Goal: Task Accomplishment & Management: Use online tool/utility

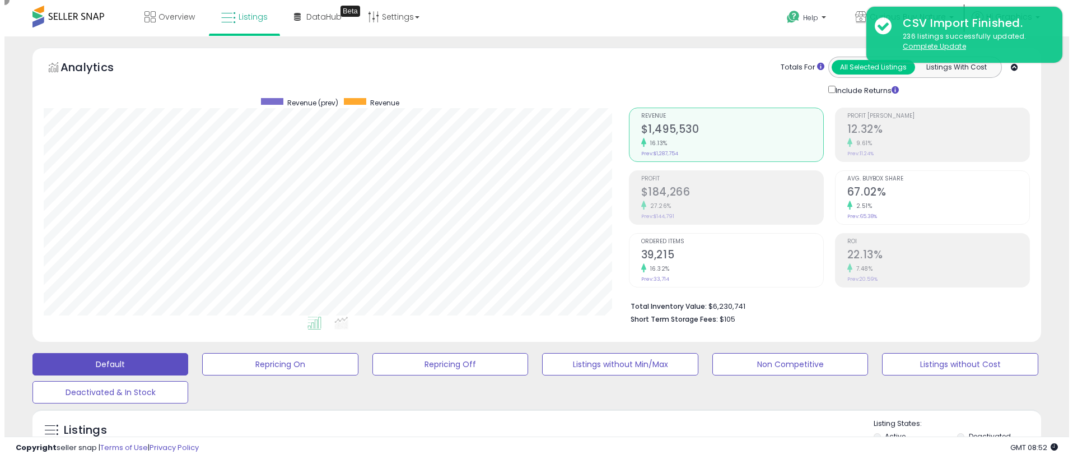
scroll to position [230, 585]
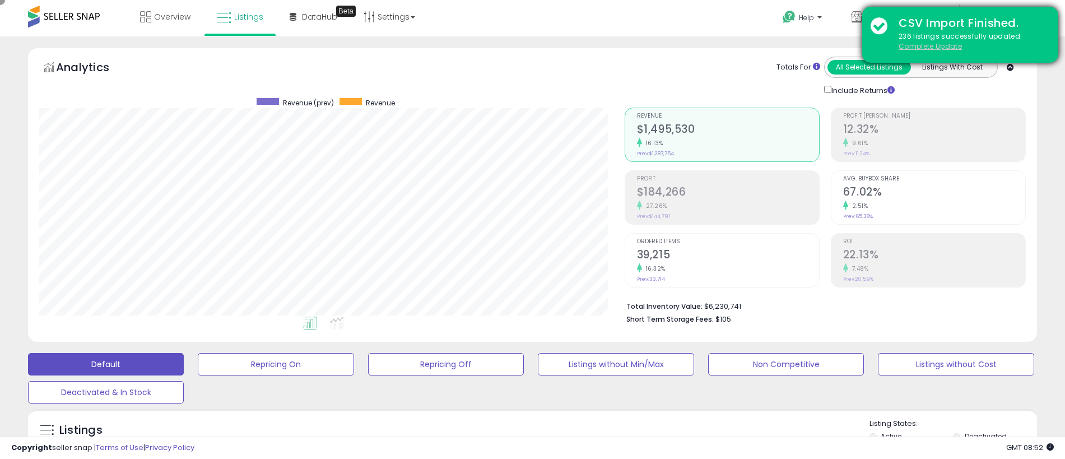
click at [930, 46] on u "Complete Update" at bounding box center [930, 46] width 63 height 10
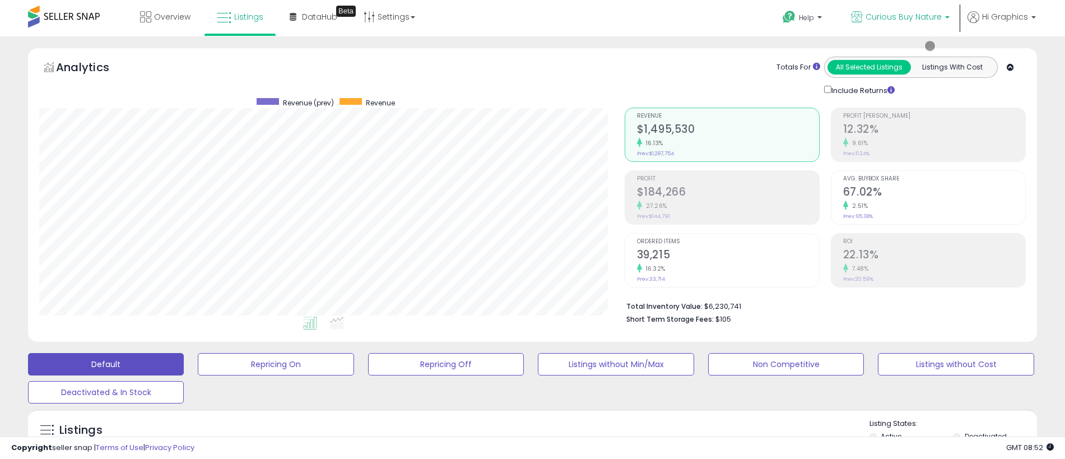
click at [906, 17] on span "Curious Buy Nature" at bounding box center [903, 16] width 76 height 11
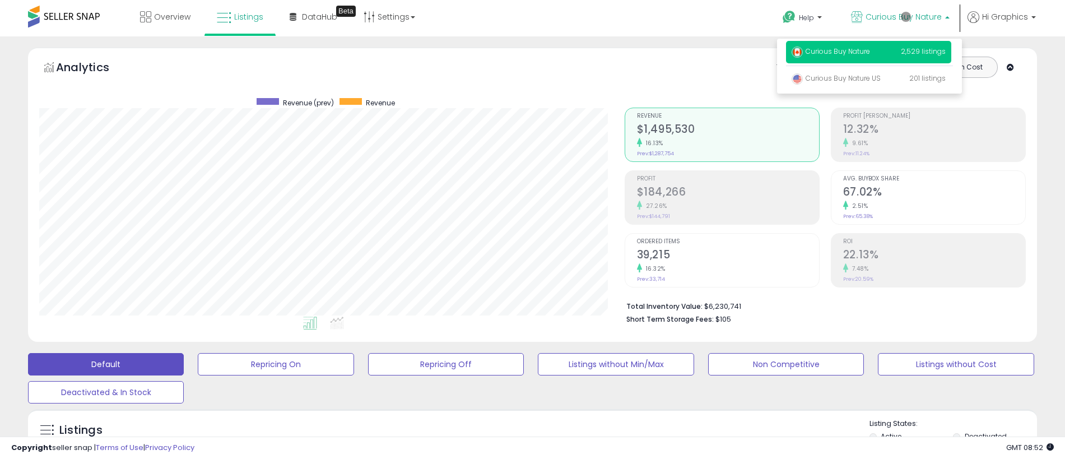
click at [871, 53] on p "Curious Buy Nature 2,529 listings" at bounding box center [868, 52] width 165 height 22
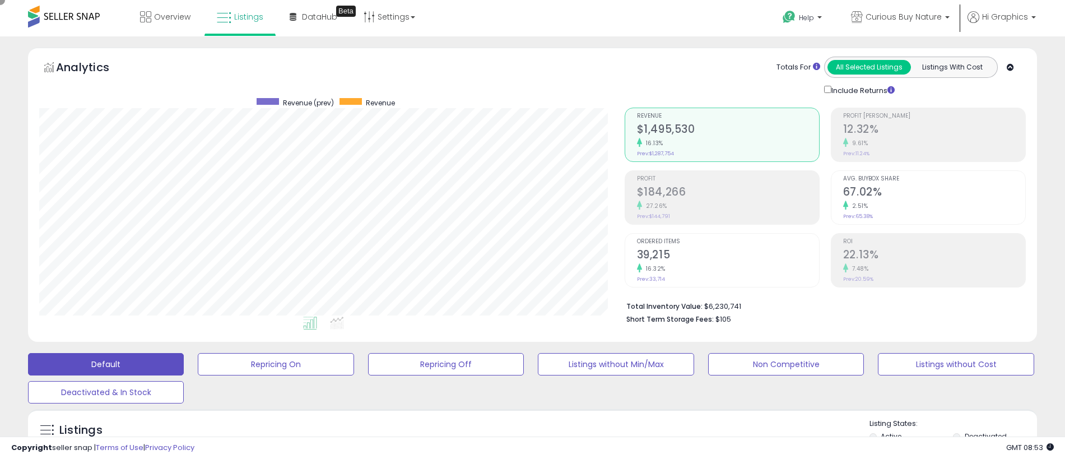
scroll to position [249, 0]
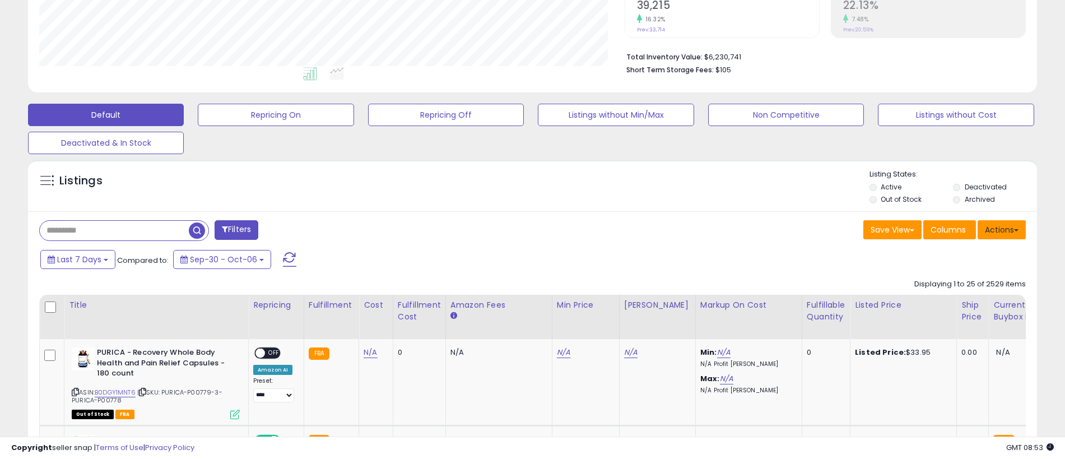
click at [1002, 229] on button "Actions" at bounding box center [1002, 229] width 48 height 19
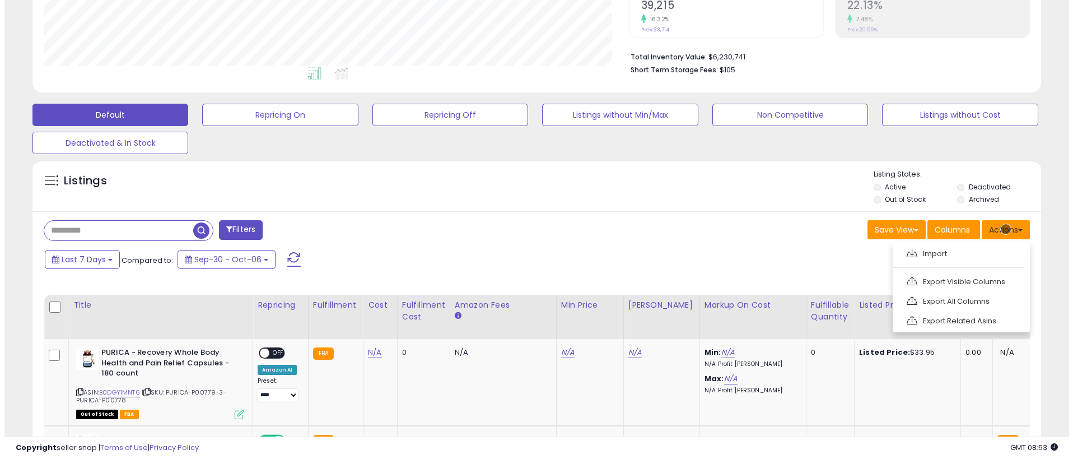
scroll to position [273, 0]
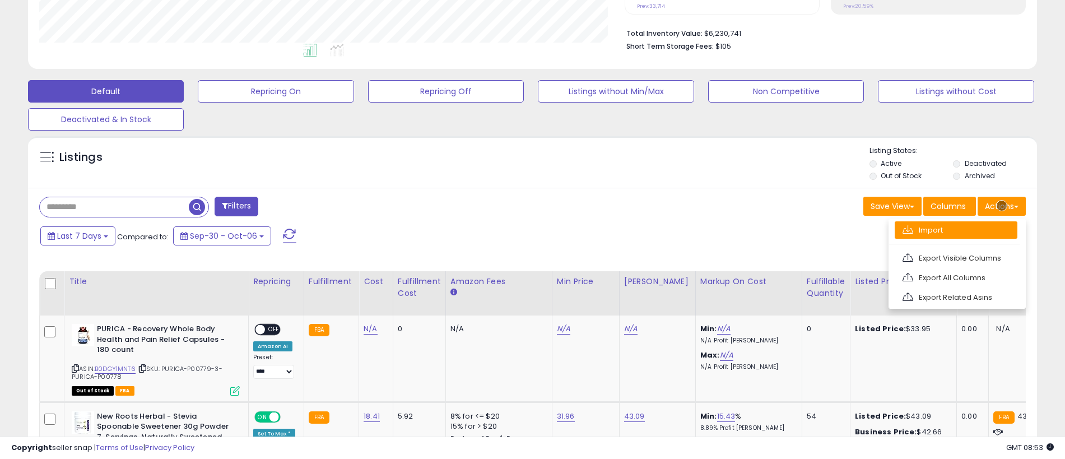
click at [956, 230] on link "Import" at bounding box center [956, 229] width 123 height 17
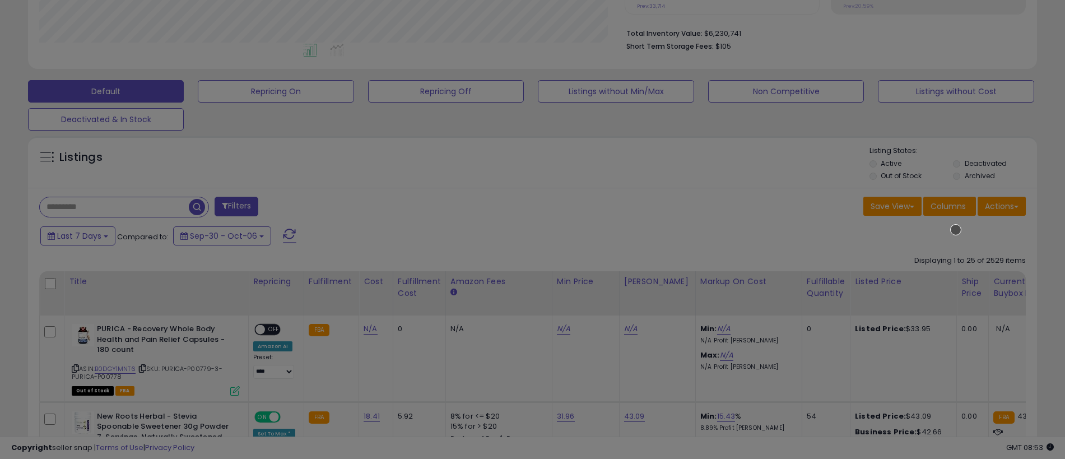
scroll to position [230, 590]
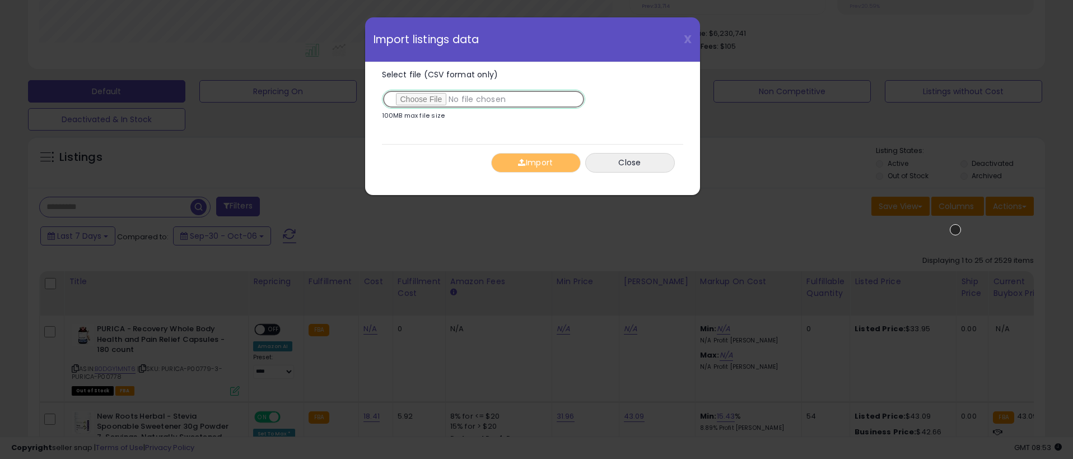
click at [481, 99] on input "Select file (CSV format only)" at bounding box center [483, 99] width 203 height 19
type input "**********"
click at [536, 162] on button "Import" at bounding box center [536, 163] width 90 height 20
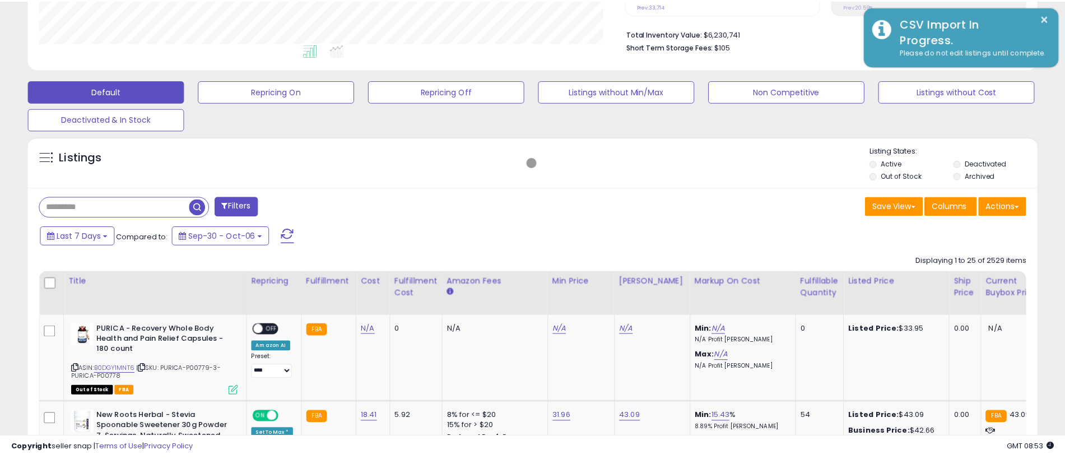
scroll to position [559943, 559587]
